Goal: Task Accomplishment & Management: Complete application form

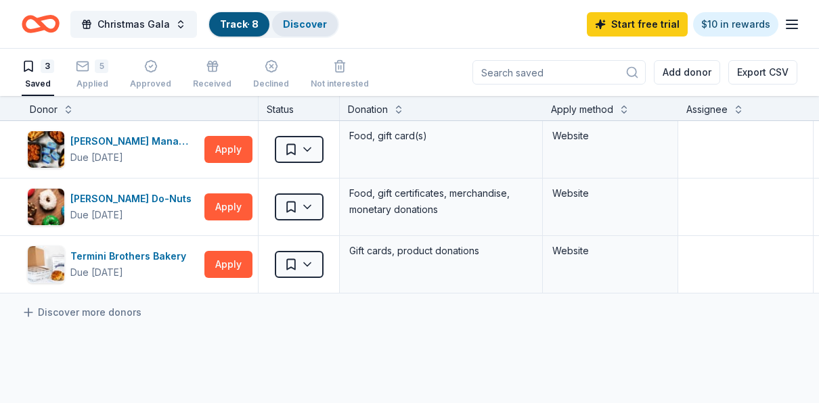
click at [308, 31] on div "Discover" at bounding box center [305, 24] width 66 height 24
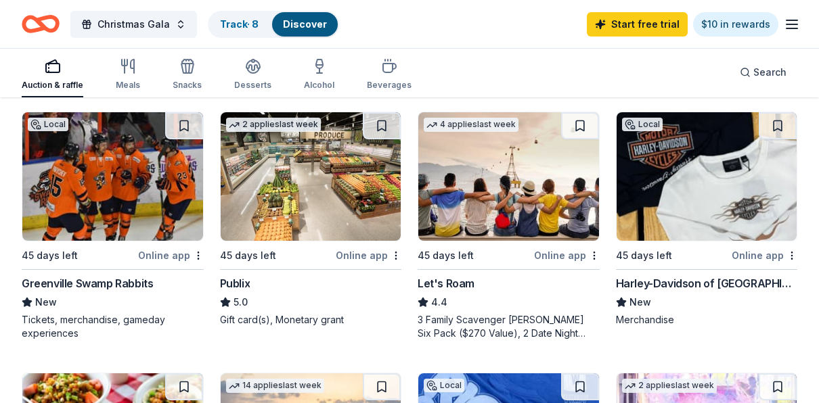
scroll to position [886, 0]
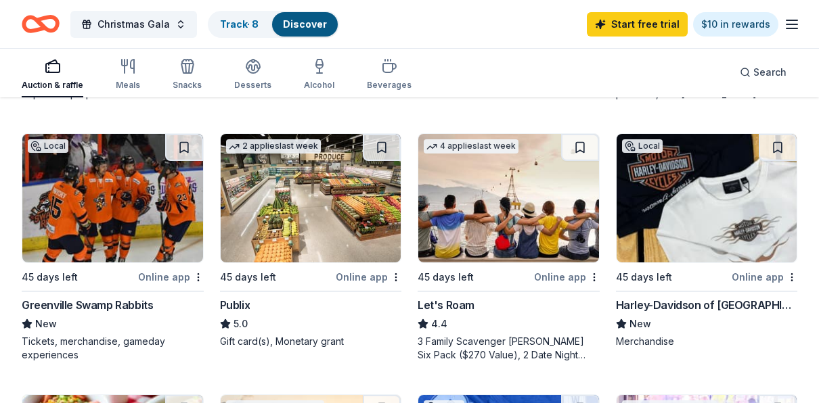
click at [665, 308] on div "Harley-Davidson of [GEOGRAPHIC_DATA]" at bounding box center [707, 305] width 182 height 16
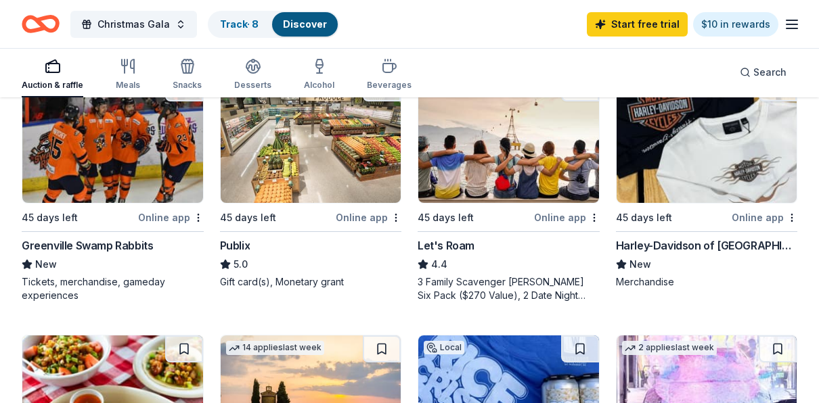
click at [244, 247] on div "Publix" at bounding box center [235, 245] width 30 height 16
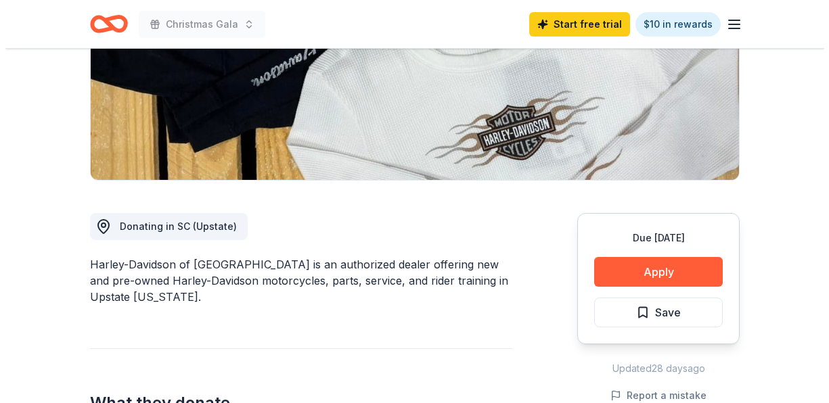
scroll to position [230, 0]
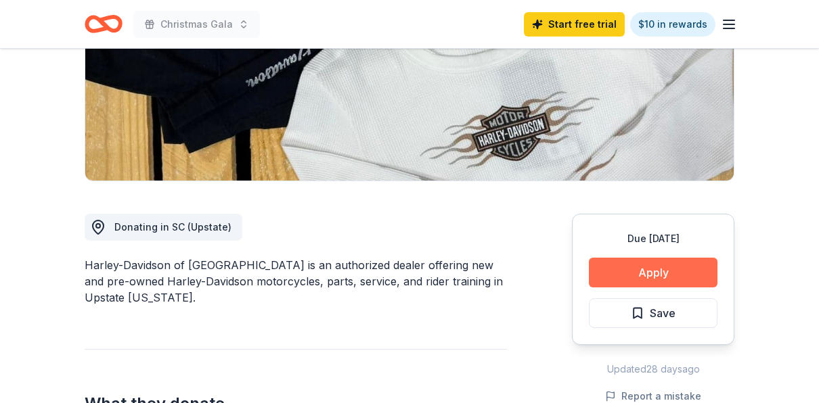
click at [637, 284] on button "Apply" at bounding box center [653, 273] width 129 height 30
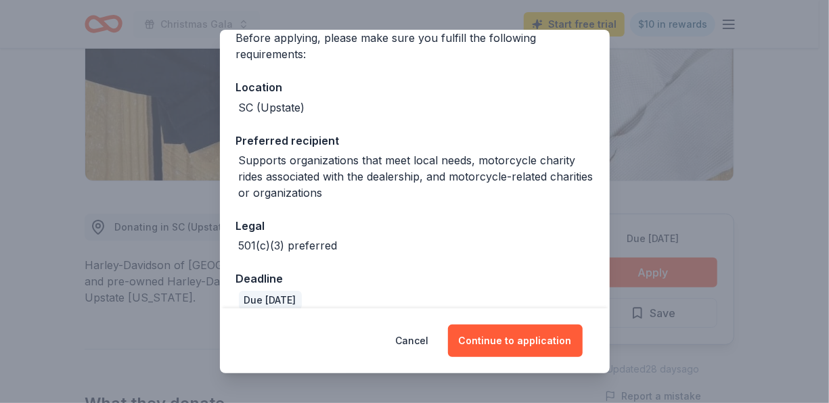
scroll to position [131, 0]
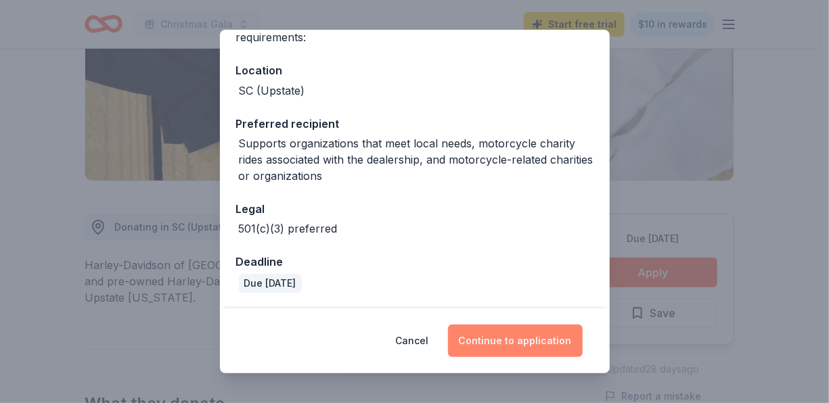
click at [523, 331] on button "Continue to application" at bounding box center [515, 341] width 135 height 32
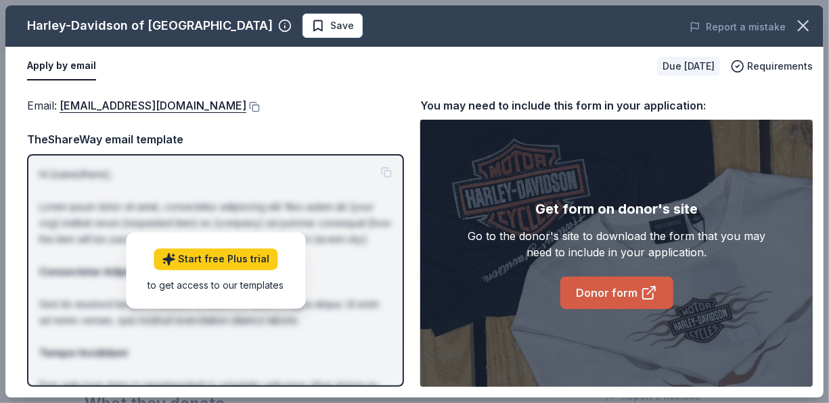
click at [574, 287] on link "Donor form" at bounding box center [616, 293] width 113 height 32
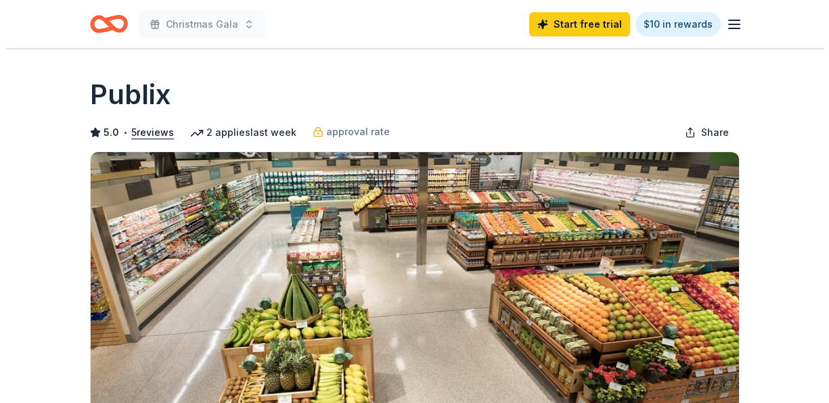
scroll to position [243, 0]
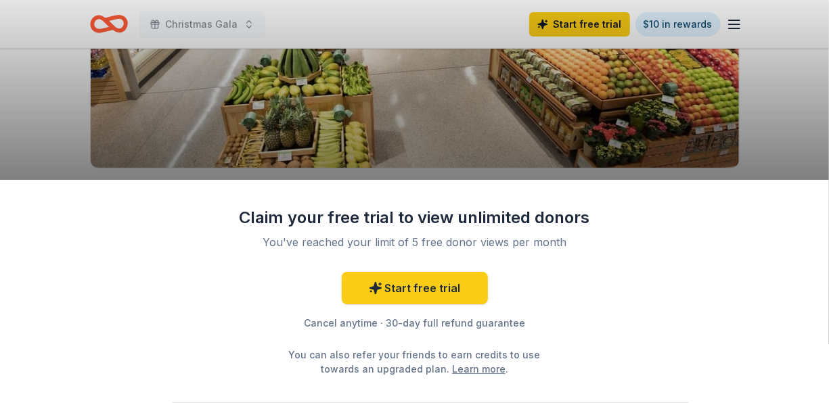
click at [237, 64] on div "Claim your free trial to view unlimited donors You've reached your limit of 5 f…" at bounding box center [414, 201] width 829 height 403
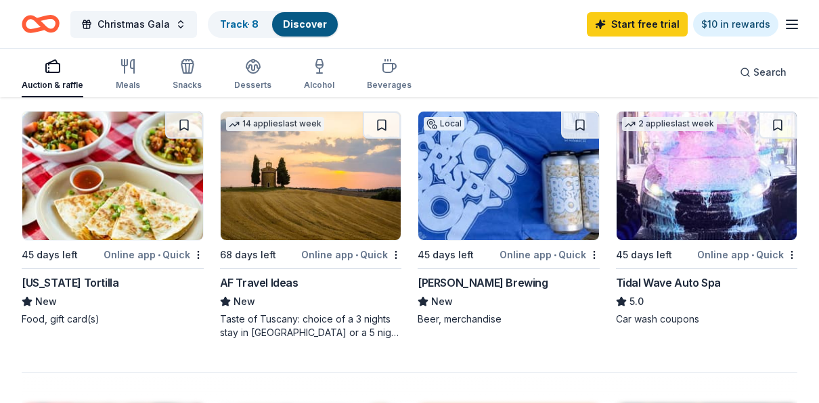
scroll to position [1168, 0]
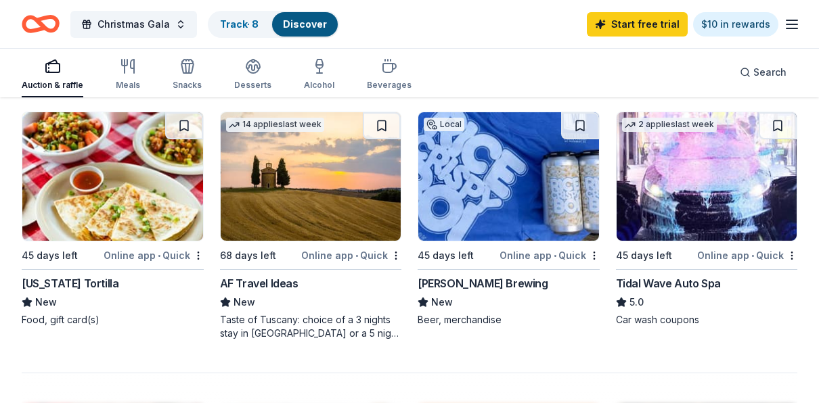
click at [704, 284] on div "Tidal Wave Auto Spa" at bounding box center [668, 283] width 105 height 16
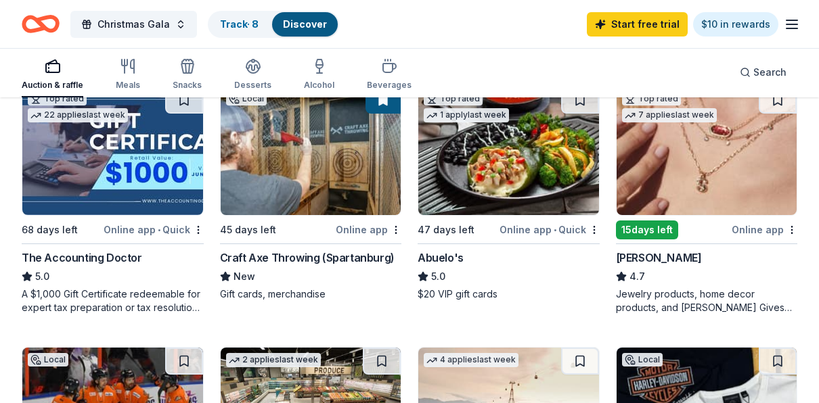
scroll to position [670, 0]
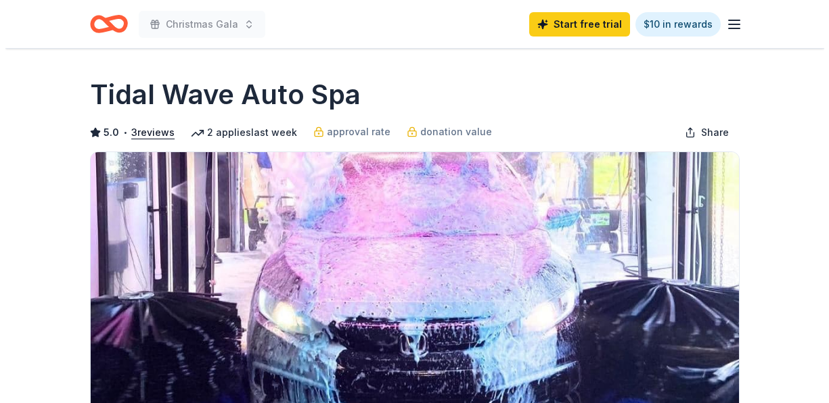
scroll to position [231, 0]
